Goal: Complete application form

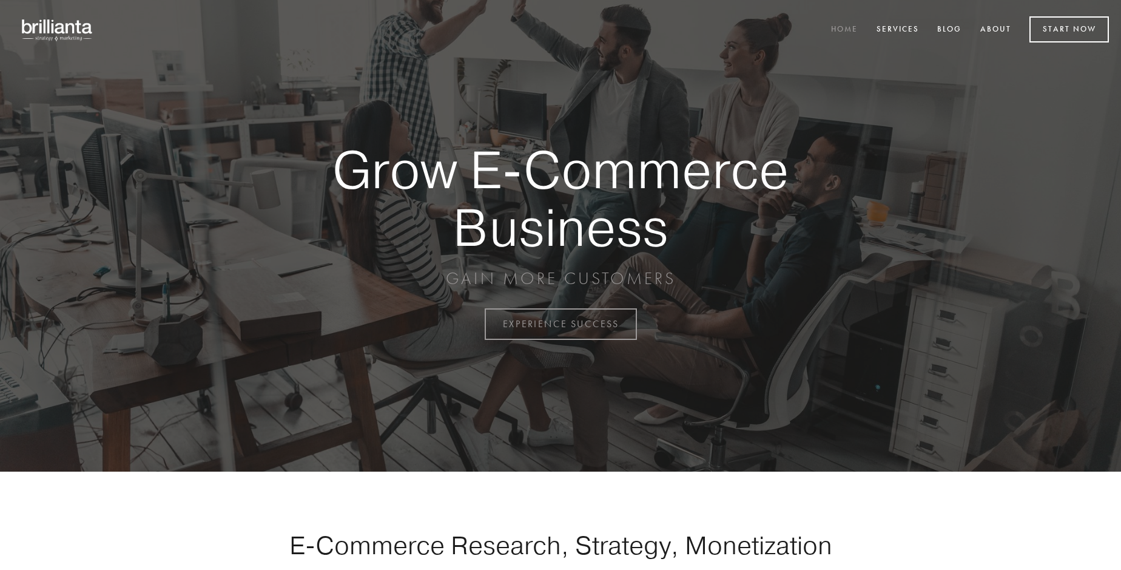
scroll to position [3180, 0]
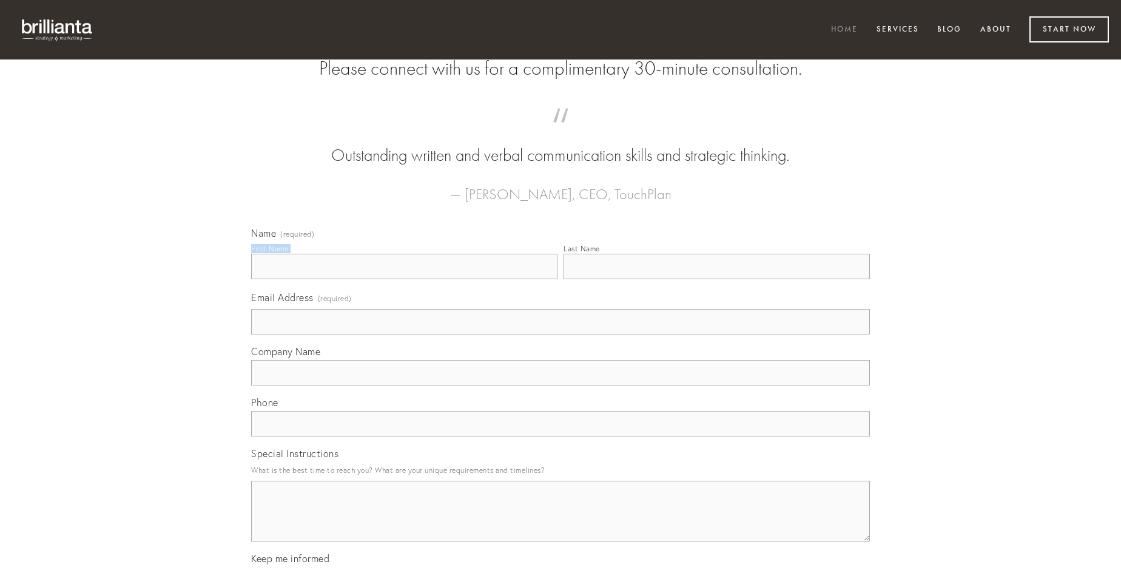
type input "[PERSON_NAME]"
click at [716, 279] on input "Last Name" at bounding box center [717, 266] width 306 height 25
type input "[PERSON_NAME]"
click at [561, 334] on input "Email Address (required)" at bounding box center [560, 321] width 619 height 25
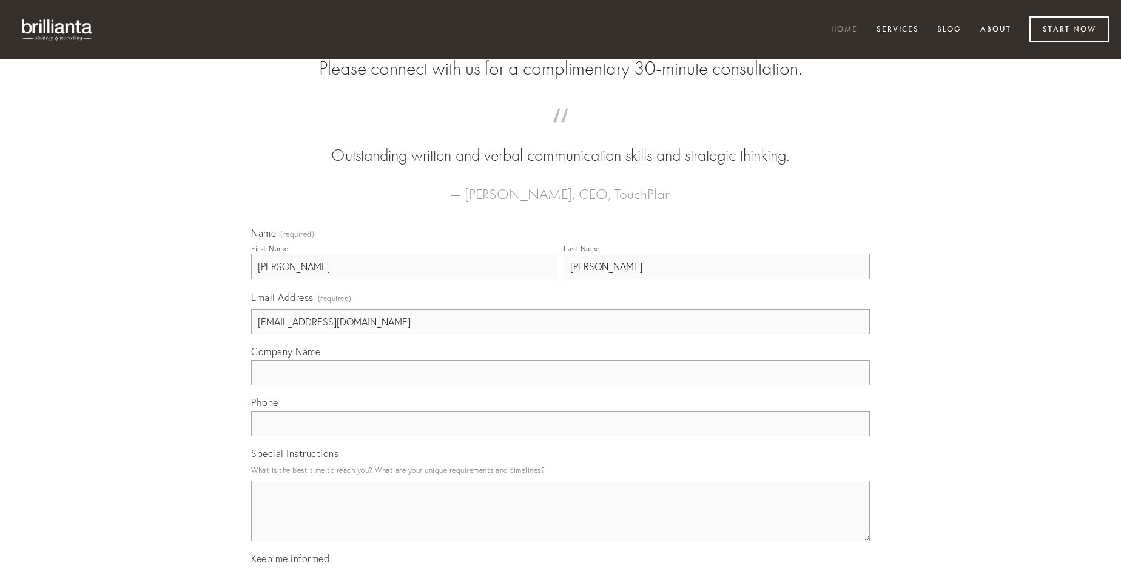
type input "[EMAIL_ADDRESS][DOMAIN_NAME]"
click at [561, 385] on input "Company Name" at bounding box center [560, 372] width 619 height 25
type input "currus"
click at [561, 436] on input "text" at bounding box center [560, 423] width 619 height 25
click at [561, 522] on textarea "Special Instructions" at bounding box center [560, 510] width 619 height 61
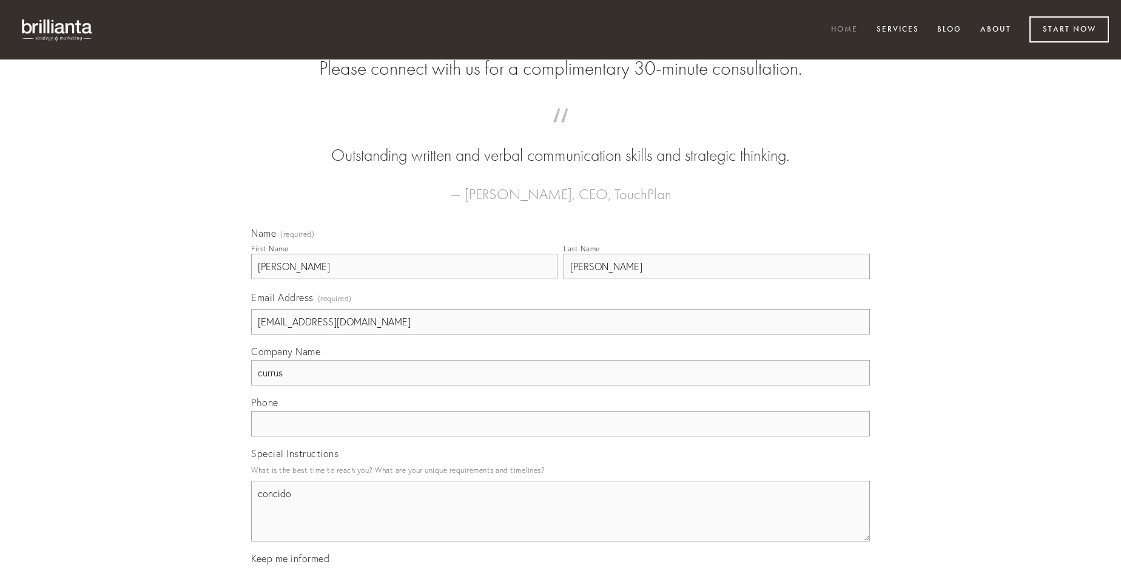
type textarea "concido"
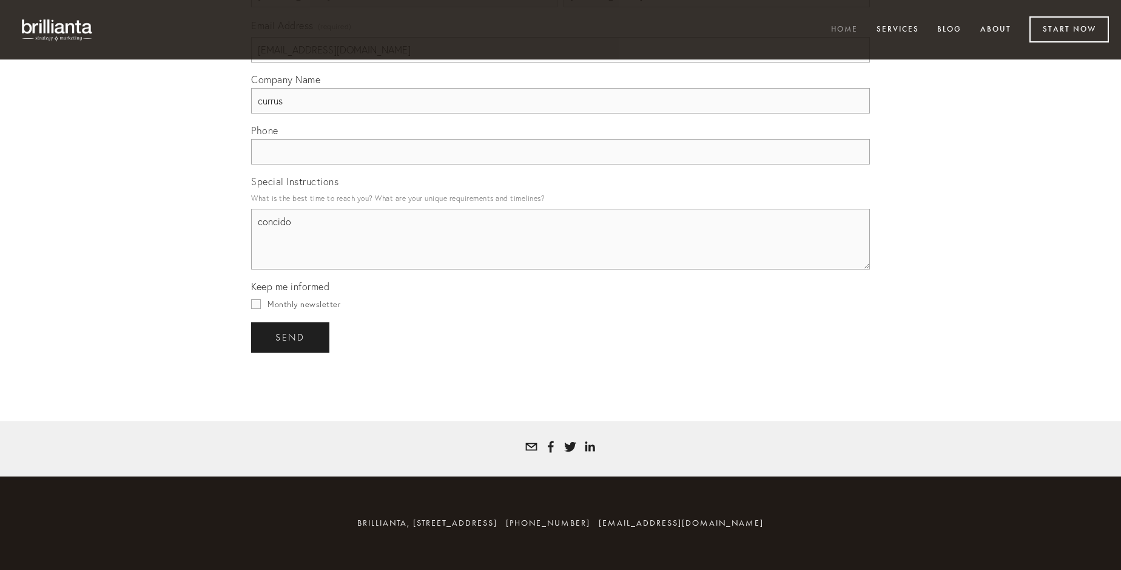
click at [291, 337] on span "send" at bounding box center [290, 337] width 30 height 11
